Goal: Transaction & Acquisition: Purchase product/service

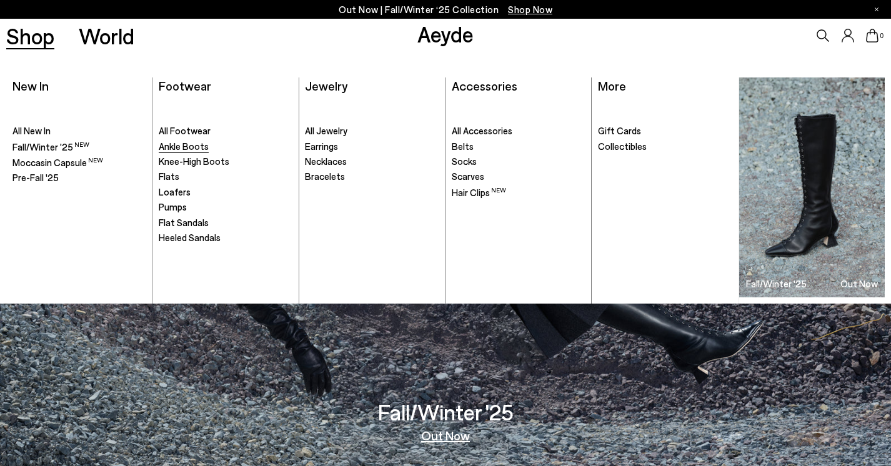
click at [191, 144] on span "Ankle Boots" at bounding box center [184, 146] width 50 height 11
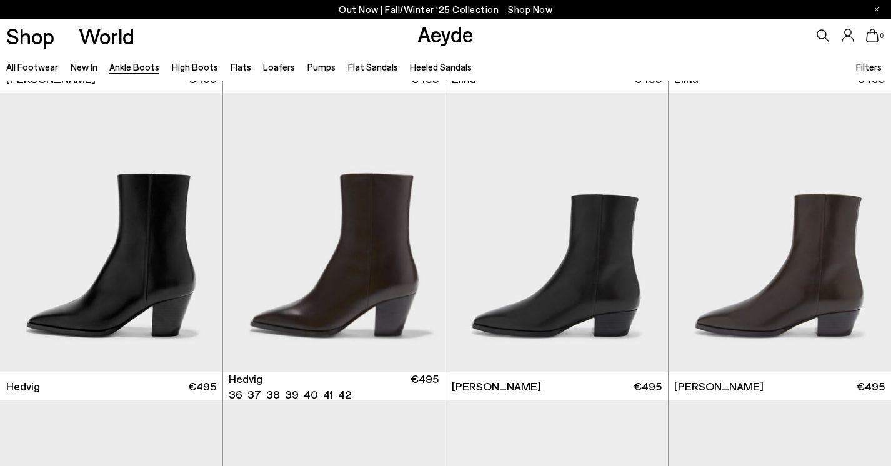
scroll to position [302, 0]
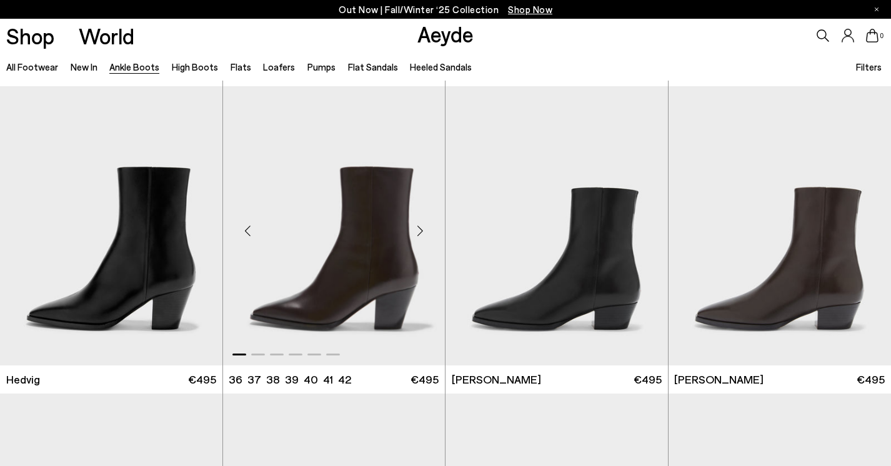
click at [415, 228] on div "Next slide" at bounding box center [420, 232] width 38 height 38
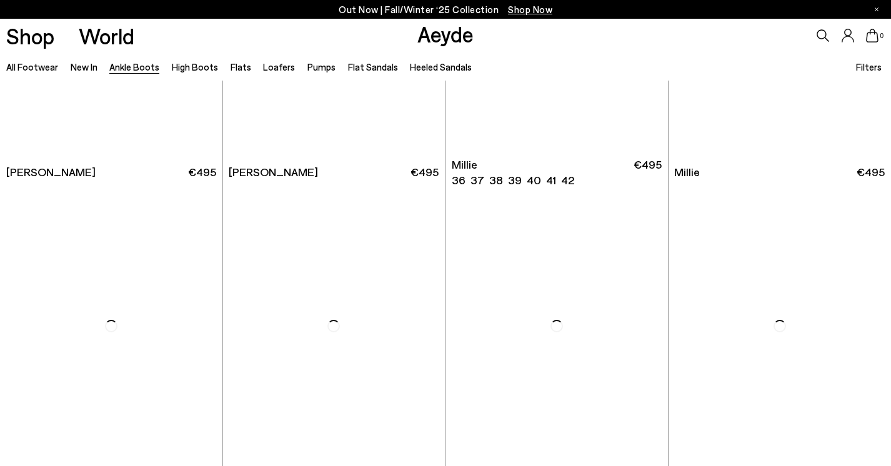
scroll to position [2411, 0]
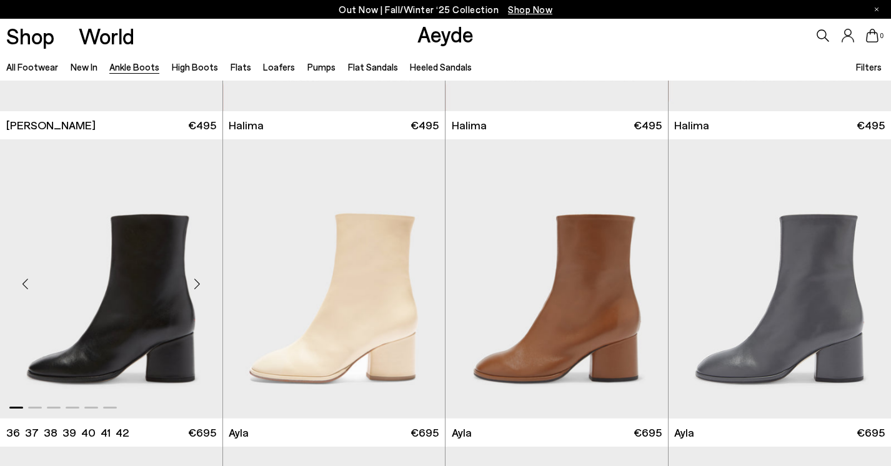
scroll to position [3318, 0]
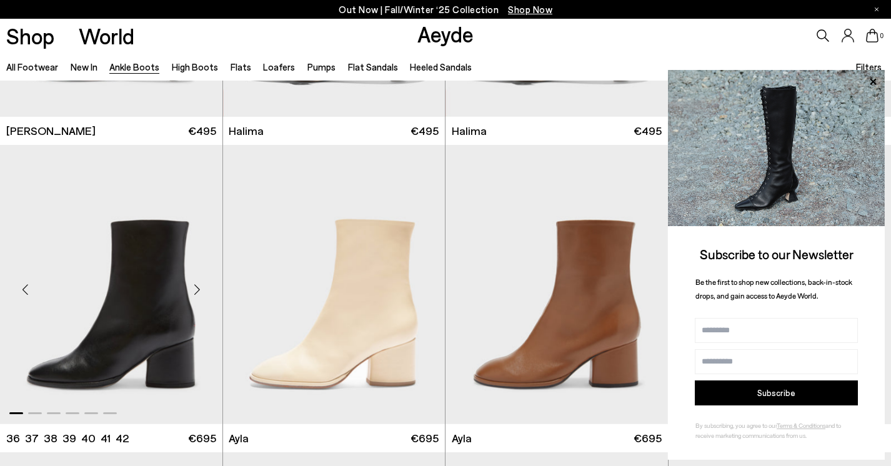
click at [200, 283] on div "Next slide" at bounding box center [198, 290] width 38 height 38
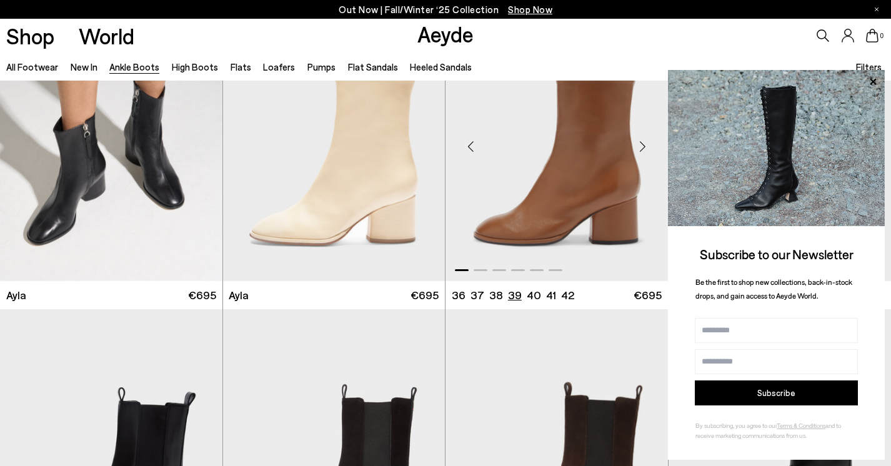
scroll to position [3500, 0]
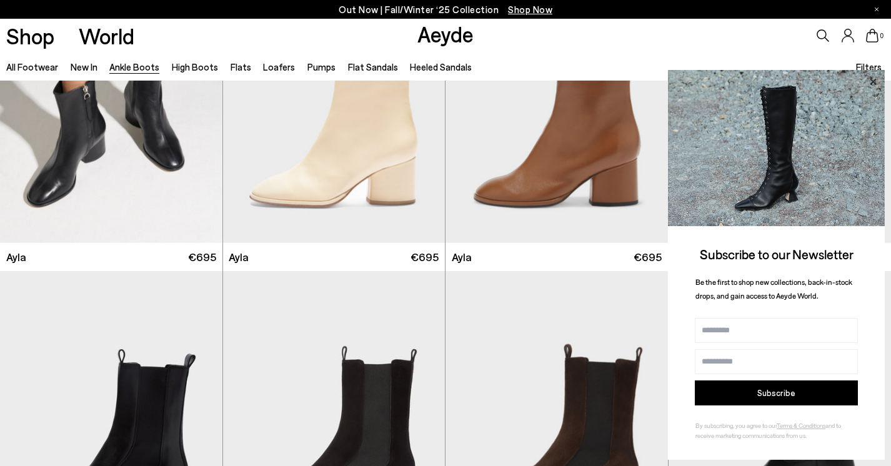
click at [871, 81] on icon at bounding box center [873, 82] width 16 height 16
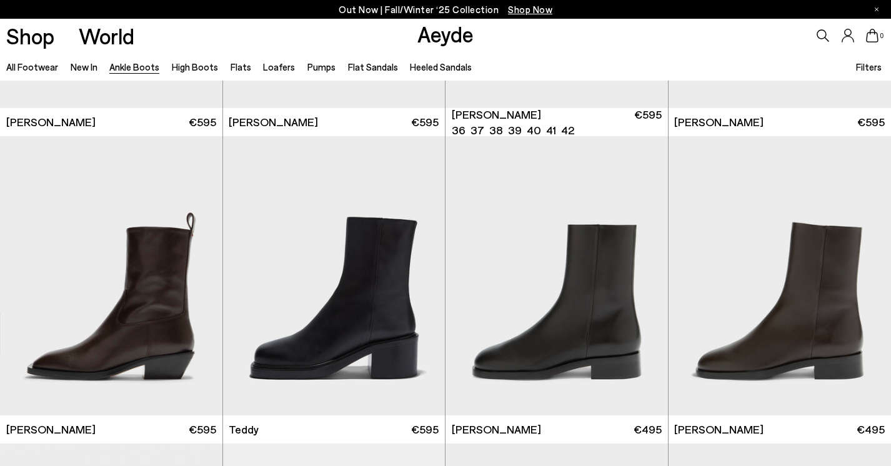
scroll to position [3965, 0]
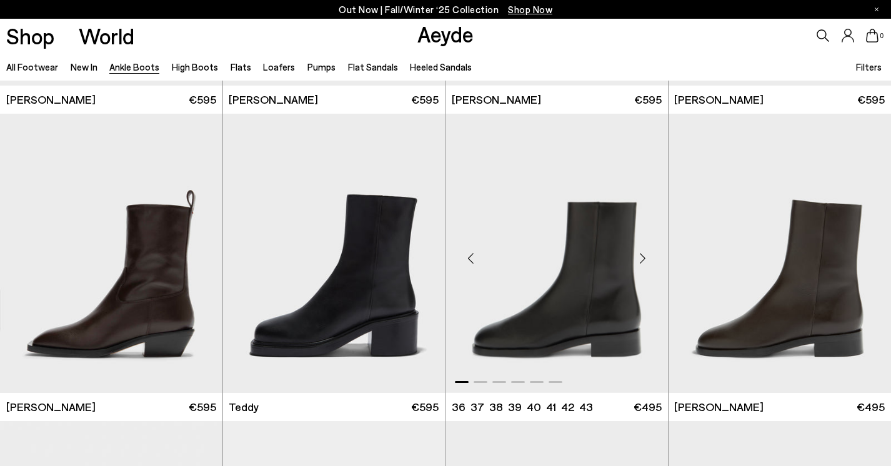
click at [640, 259] on div "Next slide" at bounding box center [643, 259] width 38 height 38
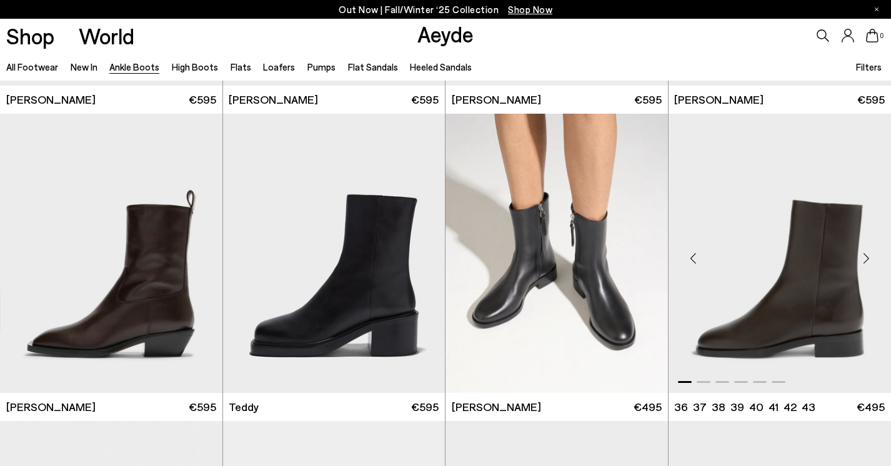
click at [858, 260] on div "Next slide" at bounding box center [867, 259] width 38 height 38
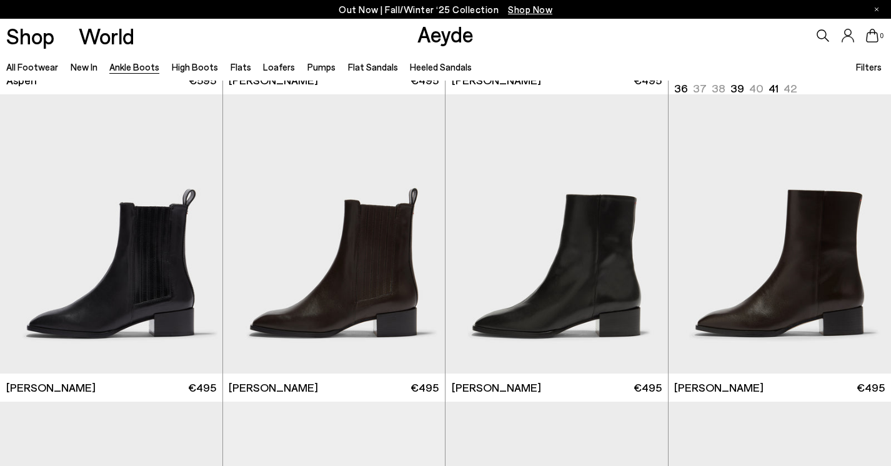
scroll to position [5295, 0]
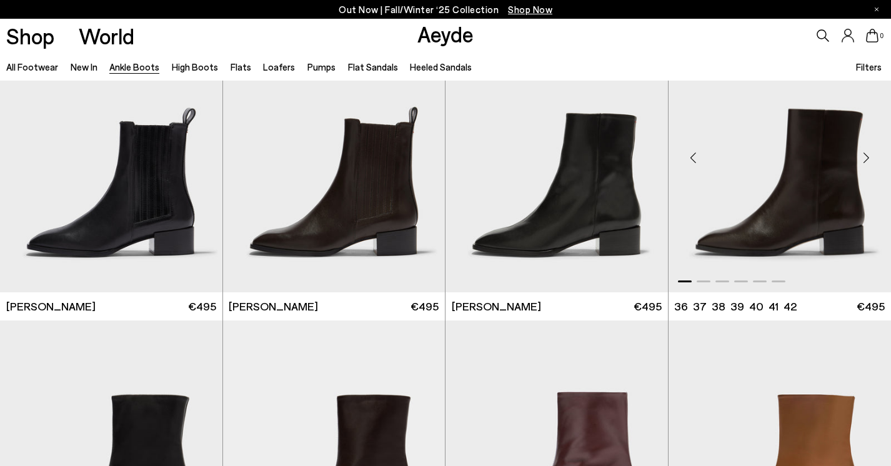
click at [869, 156] on div "Next slide" at bounding box center [867, 158] width 38 height 38
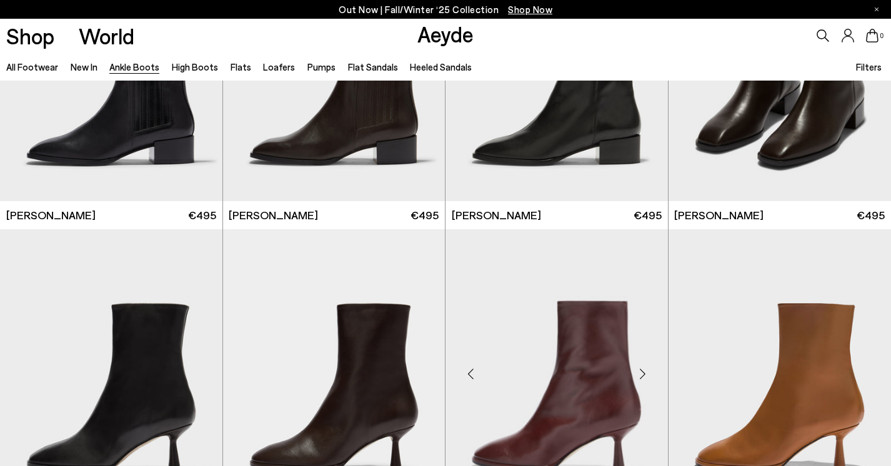
scroll to position [5194, 0]
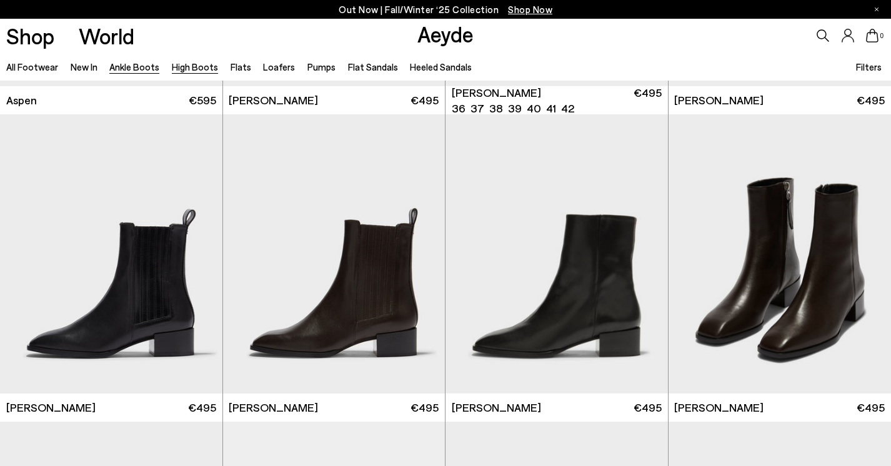
click at [189, 64] on link "High Boots" at bounding box center [195, 66] width 46 height 11
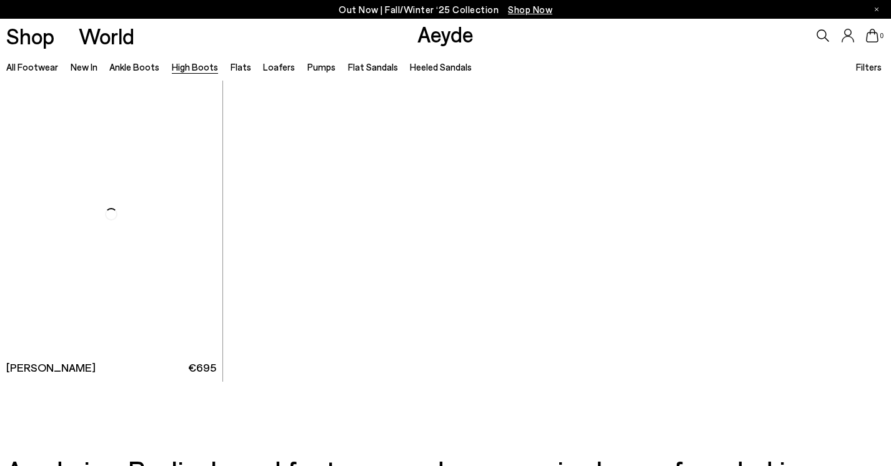
scroll to position [3128, 0]
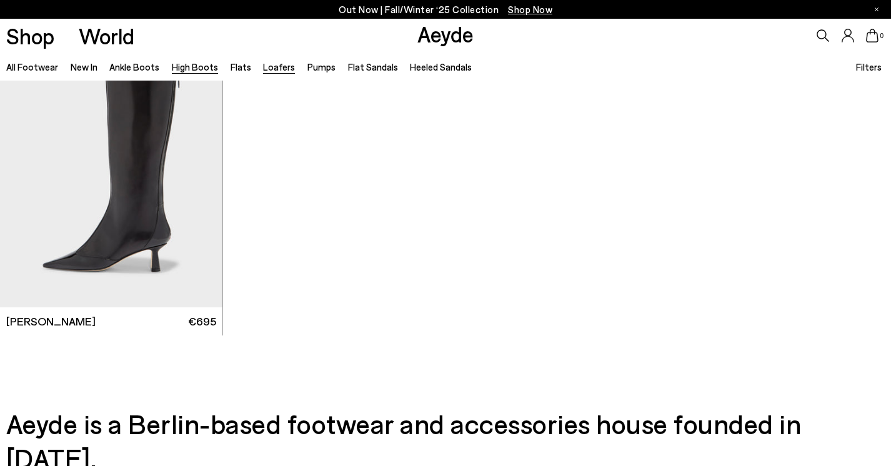
click at [270, 69] on link "Loafers" at bounding box center [279, 66] width 32 height 11
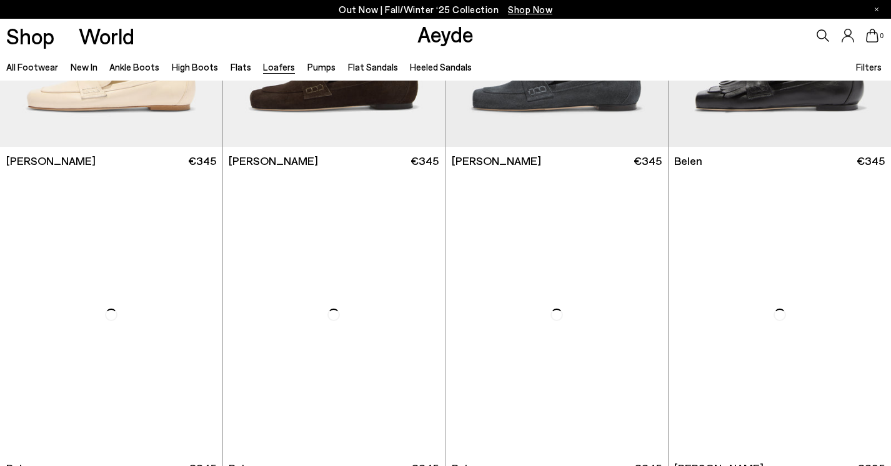
scroll to position [528, 0]
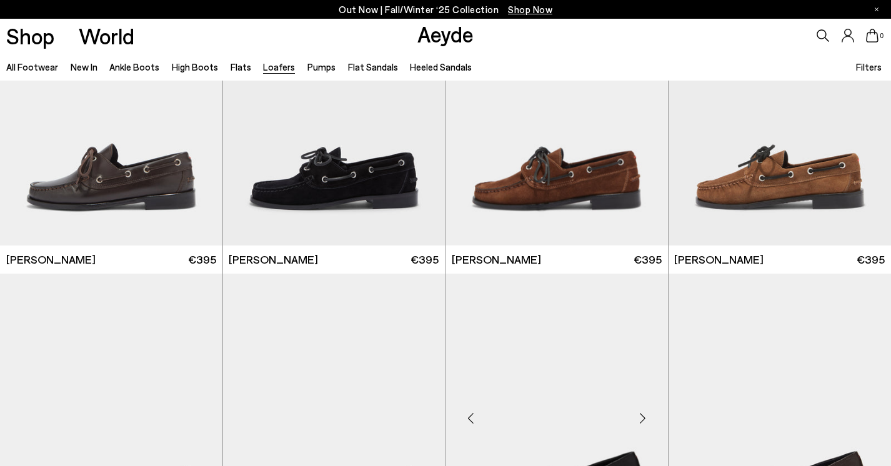
scroll to position [1616, 0]
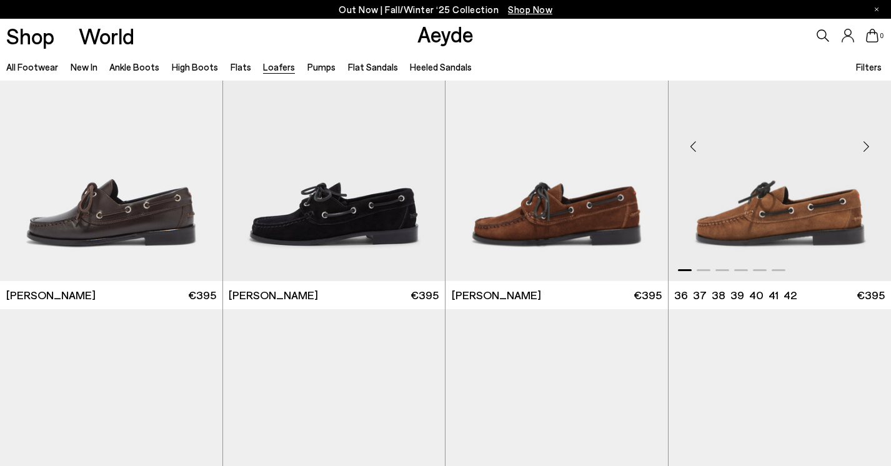
click at [869, 147] on div "Next slide" at bounding box center [867, 147] width 38 height 38
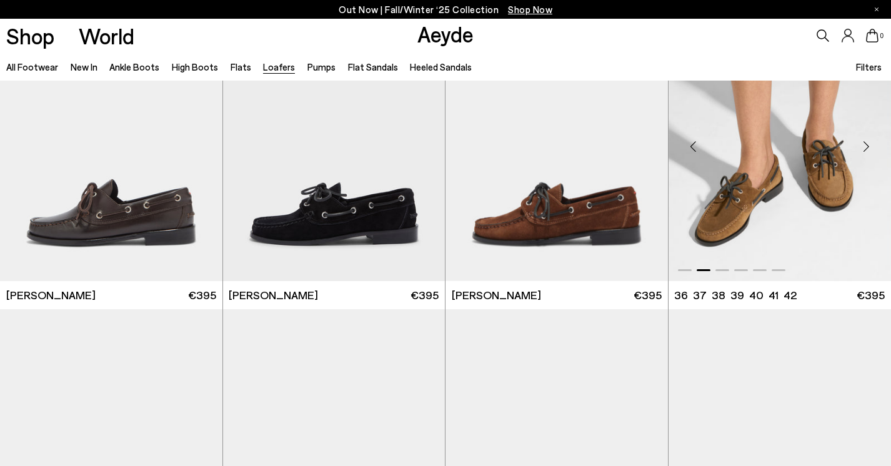
click at [869, 147] on div "Next slide" at bounding box center [867, 147] width 38 height 38
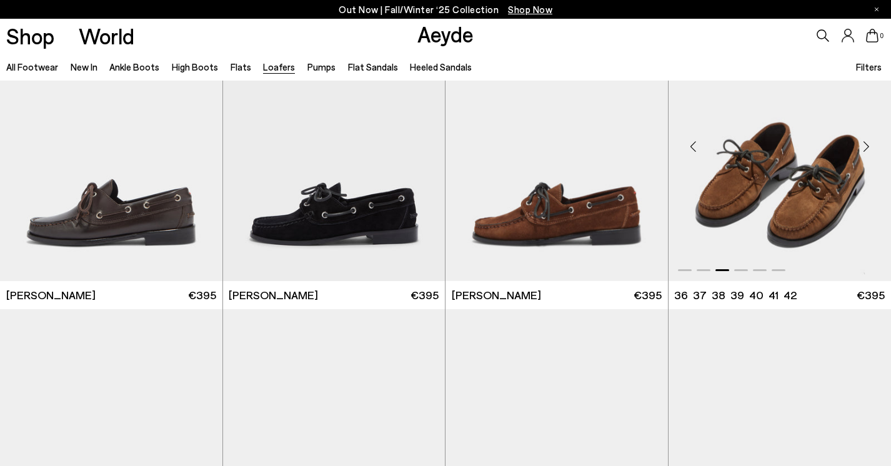
click at [869, 147] on div "Next slide" at bounding box center [867, 147] width 38 height 38
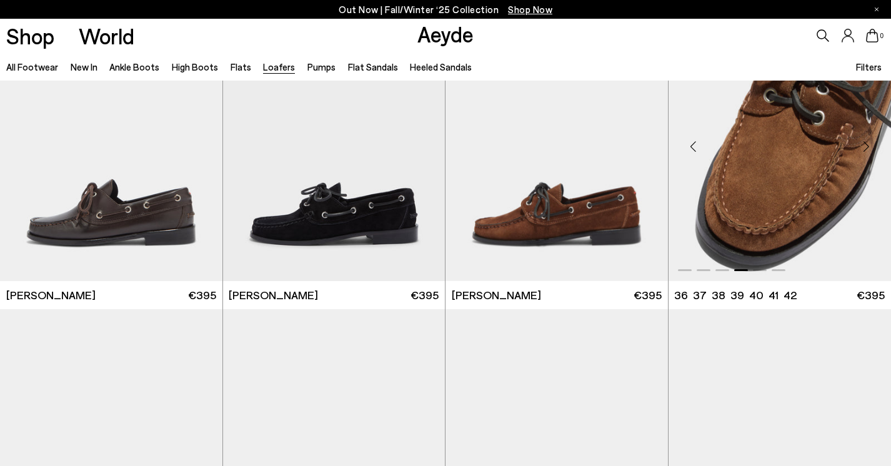
click at [869, 146] on div "Next slide" at bounding box center [867, 147] width 38 height 38
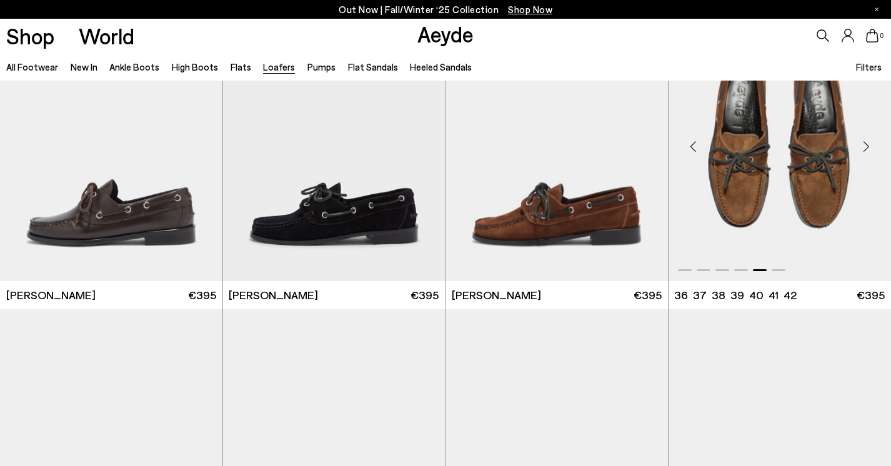
click at [869, 146] on div "Next slide" at bounding box center [867, 147] width 38 height 38
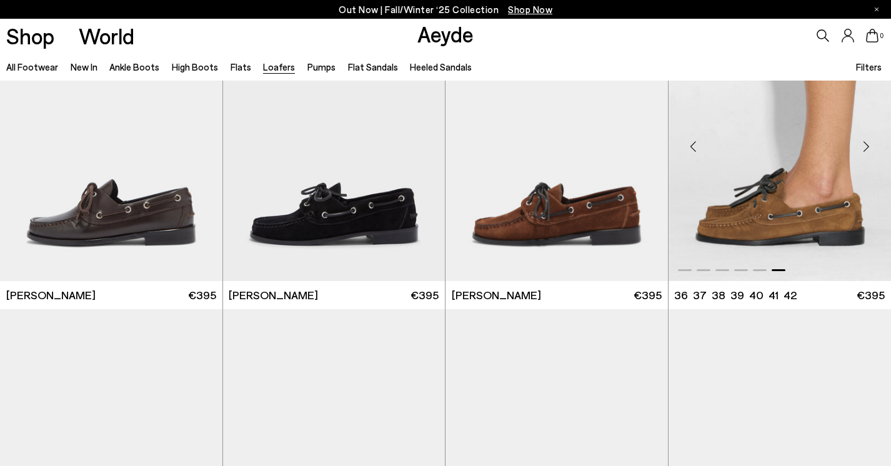
click at [869, 146] on div "Next slide" at bounding box center [867, 147] width 38 height 38
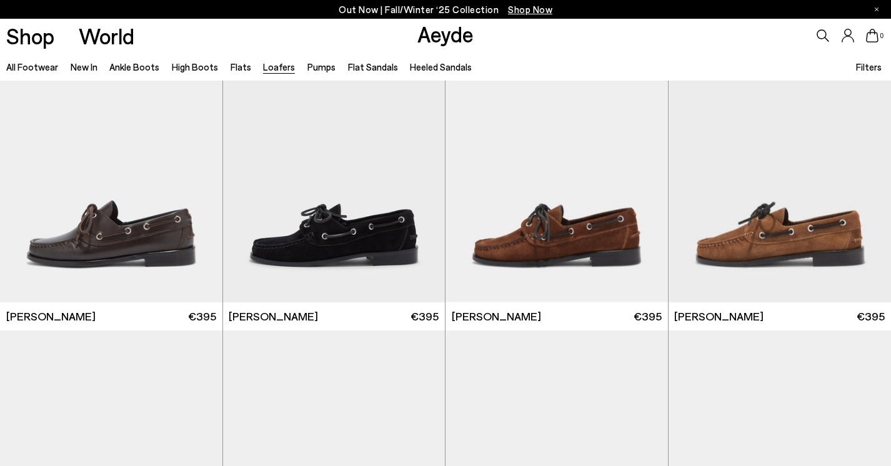
scroll to position [1595, 0]
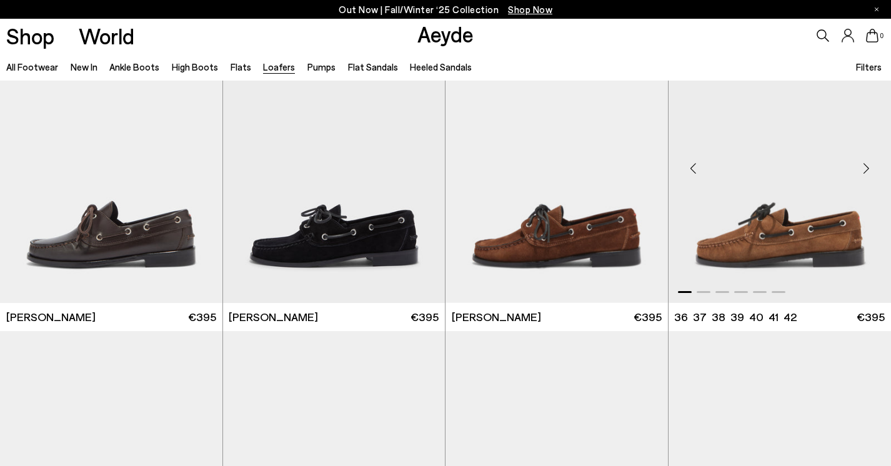
click at [754, 189] on img "1 / 6" at bounding box center [780, 163] width 223 height 279
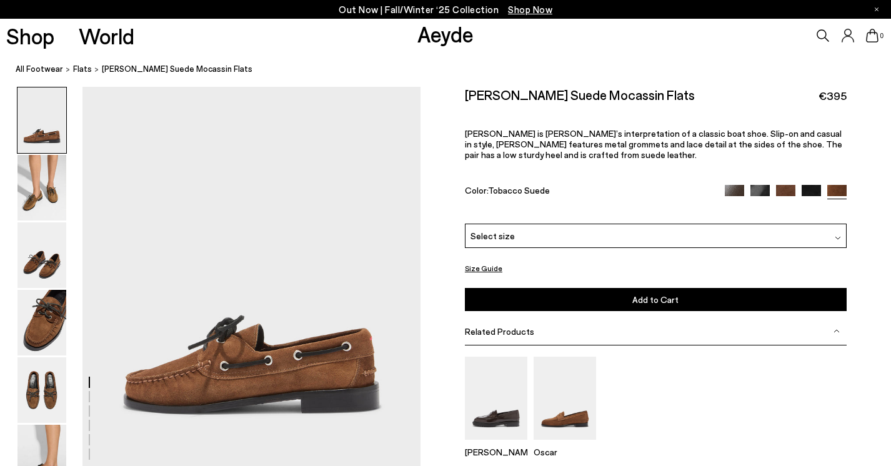
scroll to position [57, 0]
click at [529, 238] on div "Select size" at bounding box center [656, 236] width 382 height 24
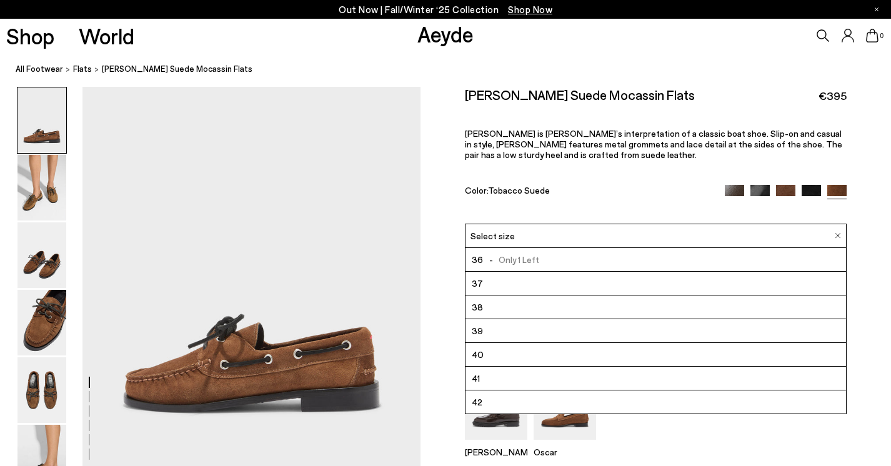
click at [491, 328] on li "39" at bounding box center [656, 331] width 381 height 24
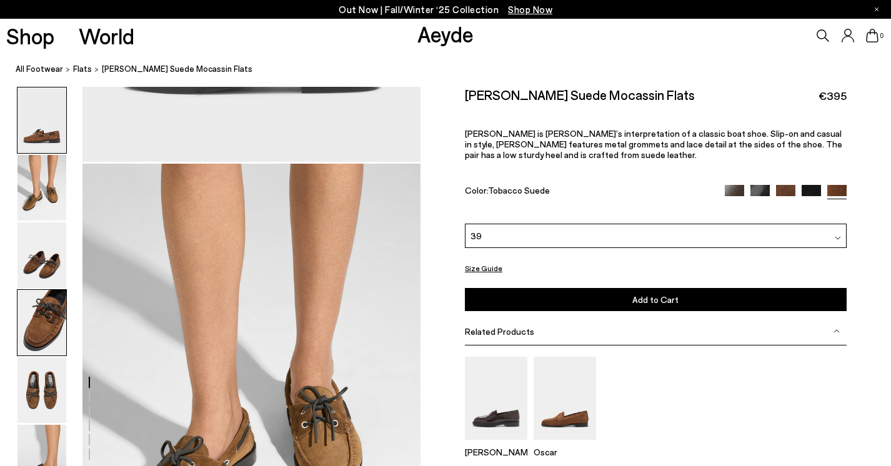
scroll to position [479, 0]
